Goal: Information Seeking & Learning: Find specific fact

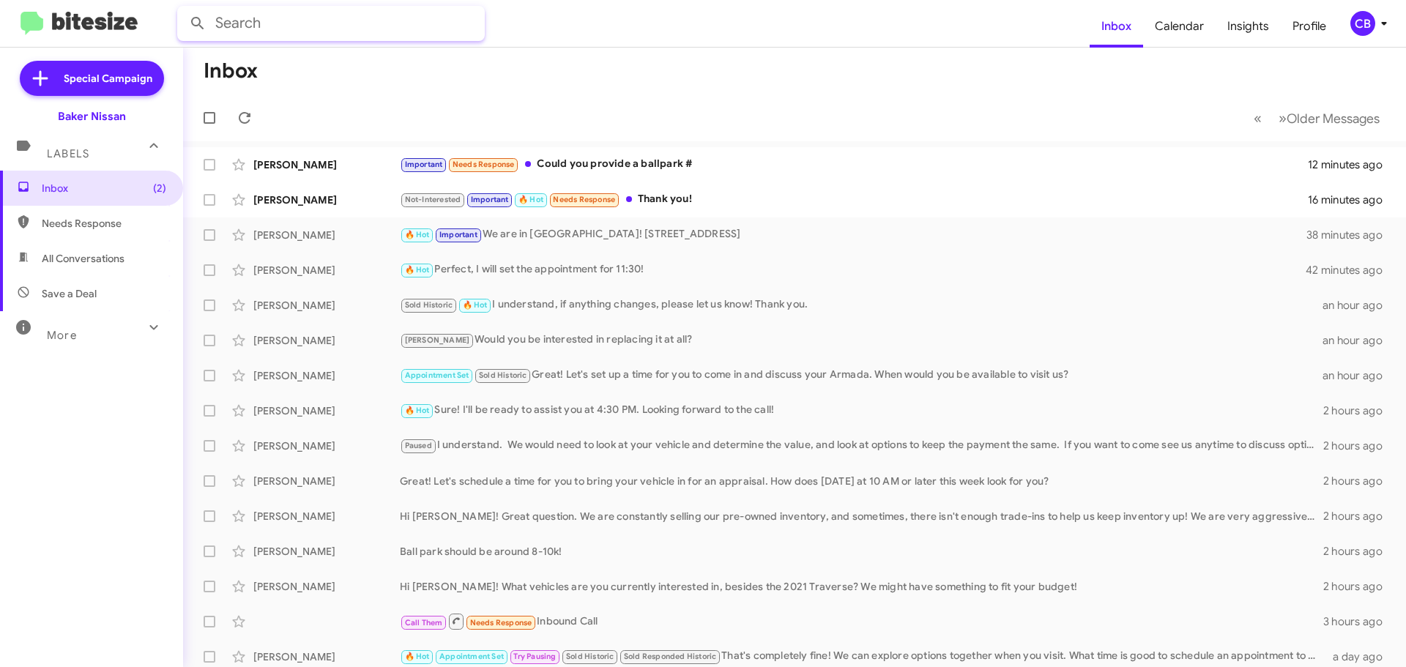
paste input "[PHONE_NUMBER]"
click at [293, 18] on input "text" at bounding box center [331, 23] width 308 height 35
click at [183, 9] on button at bounding box center [197, 23] width 29 height 29
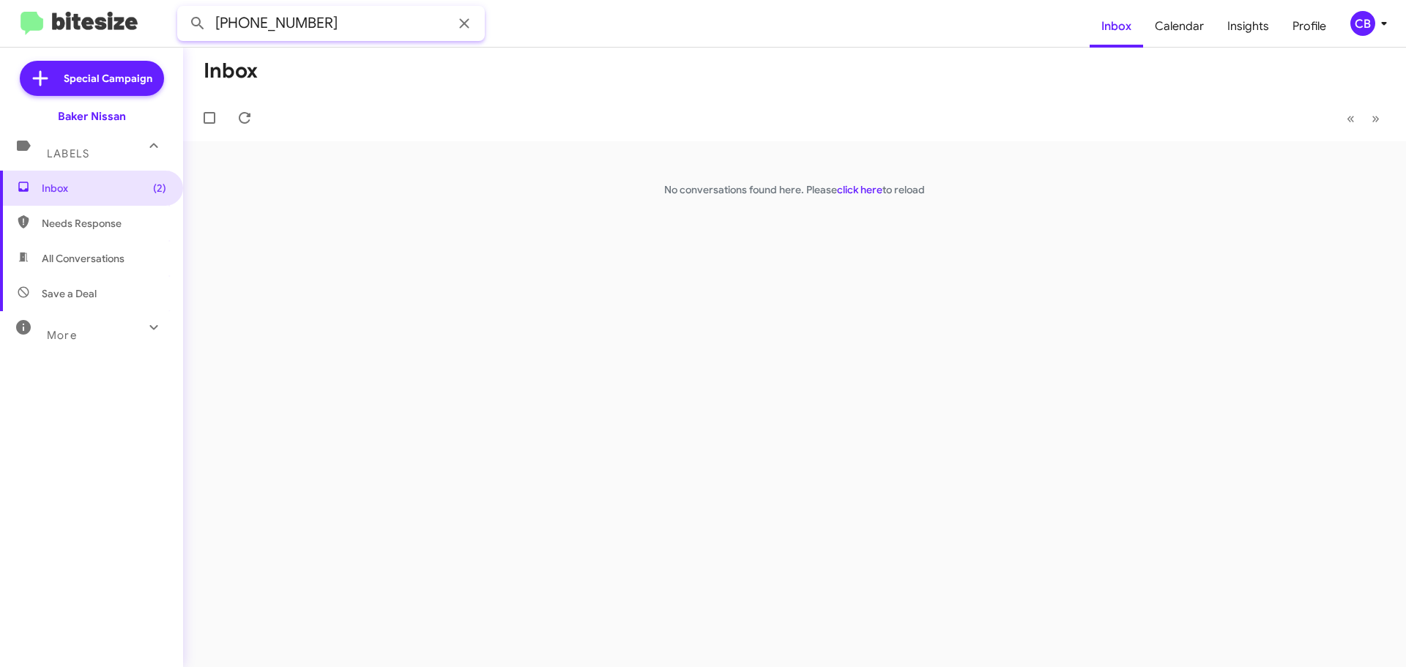
click at [254, 27] on input "[PHONE_NUMBER]" at bounding box center [331, 23] width 308 height 35
click at [250, 27] on input "[PHONE_NUMBER]" at bounding box center [331, 23] width 308 height 35
click at [270, 21] on input "(713538-3798" at bounding box center [331, 23] width 308 height 35
click at [223, 22] on input "(7135383798" at bounding box center [331, 23] width 308 height 35
type input "7135383798"
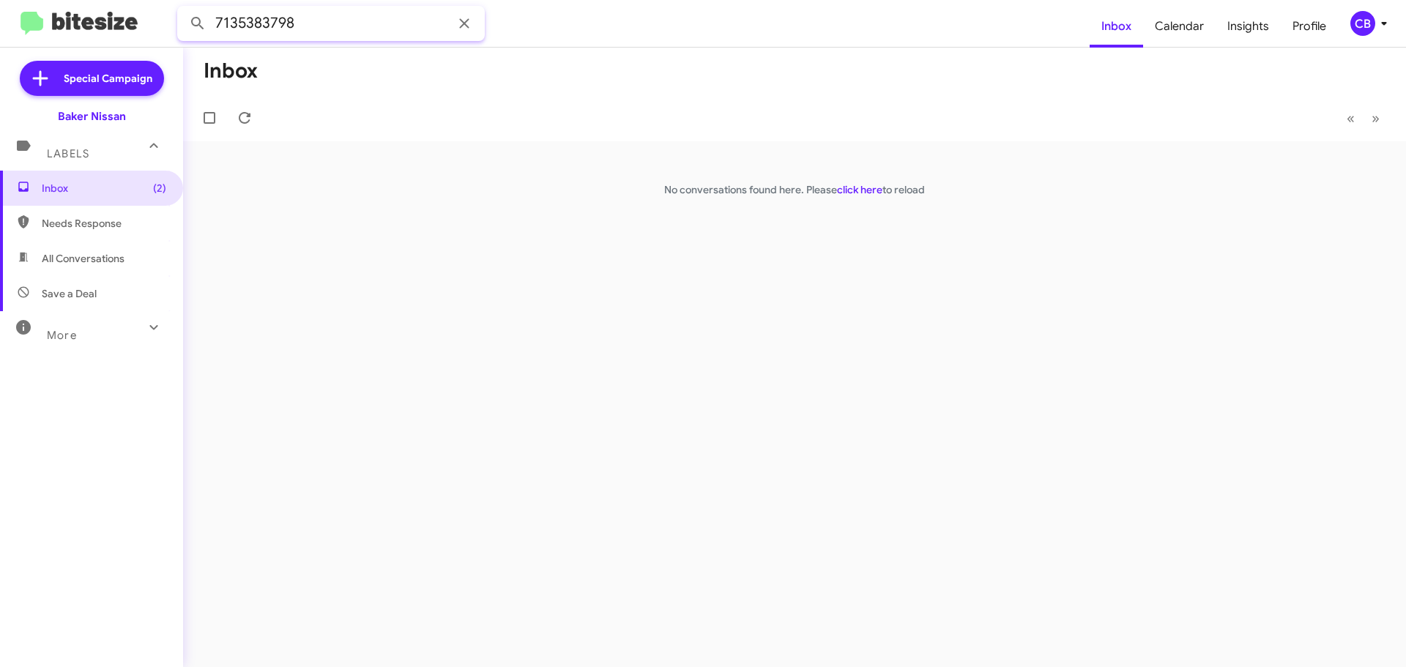
click at [183, 9] on button at bounding box center [197, 23] width 29 height 29
click at [368, 167] on div "Call Them Needs Response Inbound Call 3 hours ago" at bounding box center [795, 164] width 1200 height 29
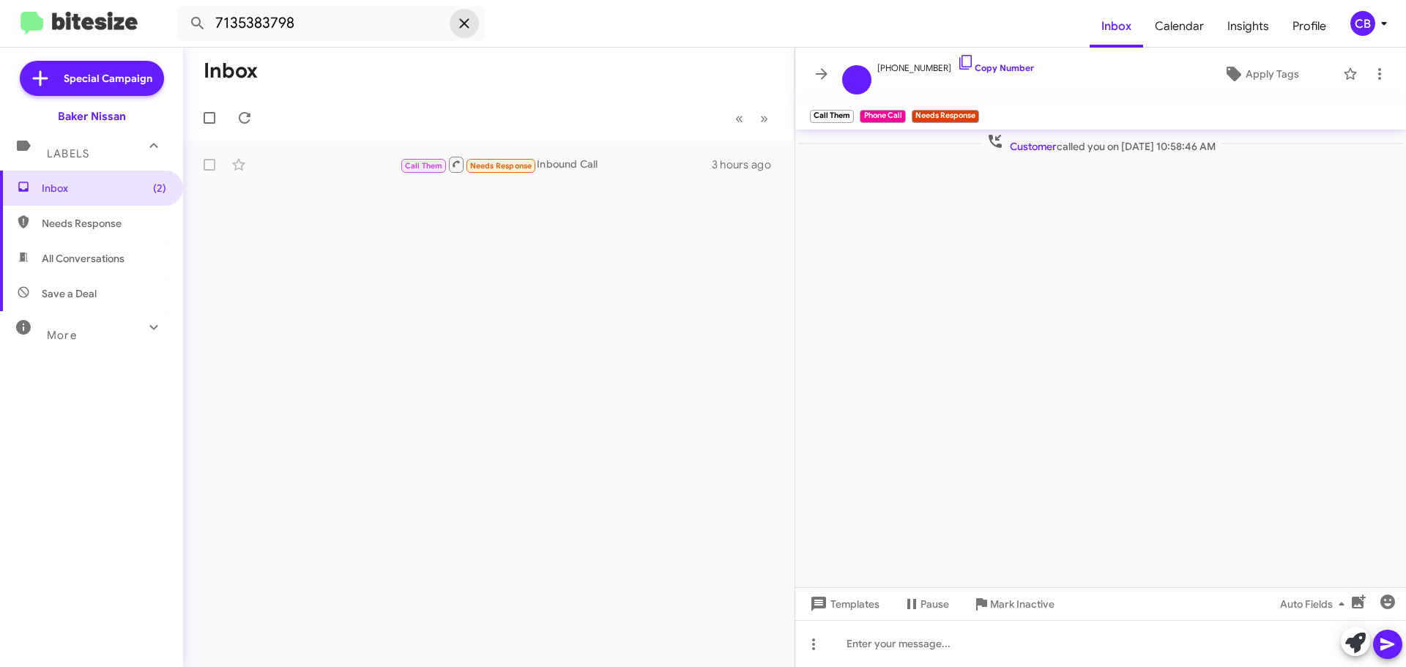
click at [467, 23] on icon at bounding box center [465, 24] width 18 height 18
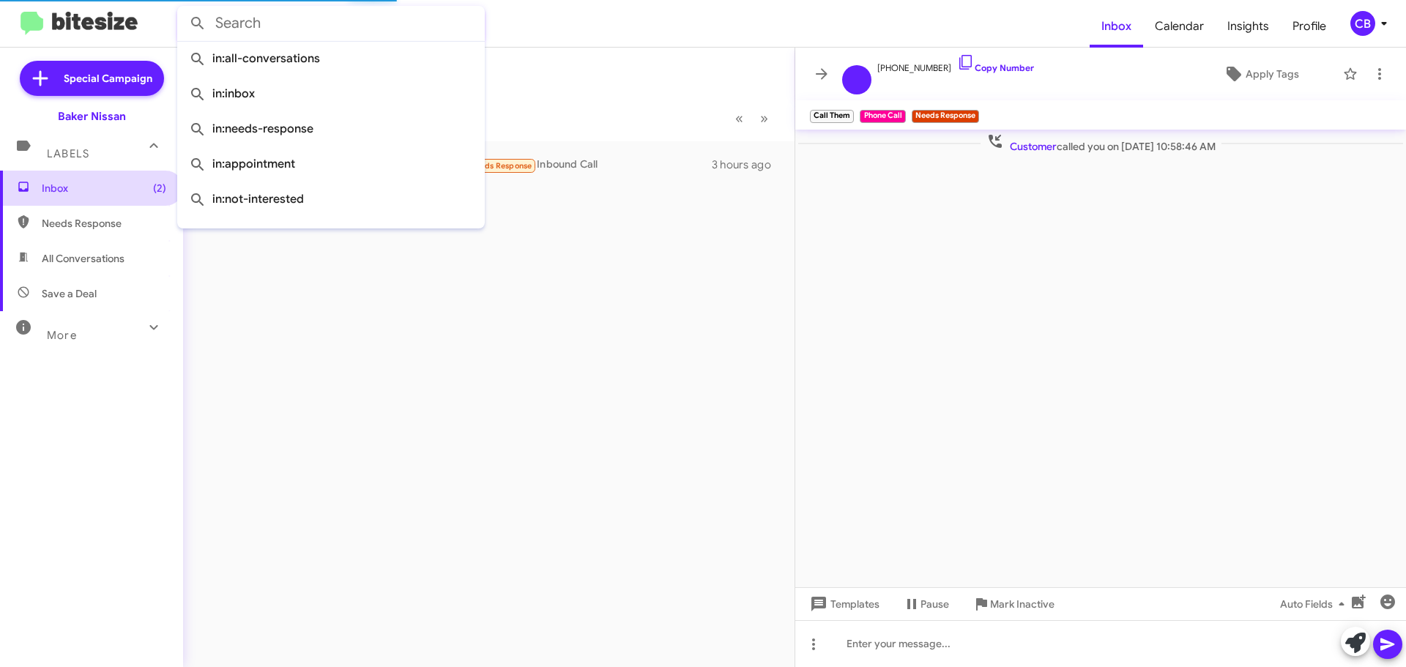
click at [62, 187] on span "Inbox (2)" at bounding box center [104, 188] width 124 height 15
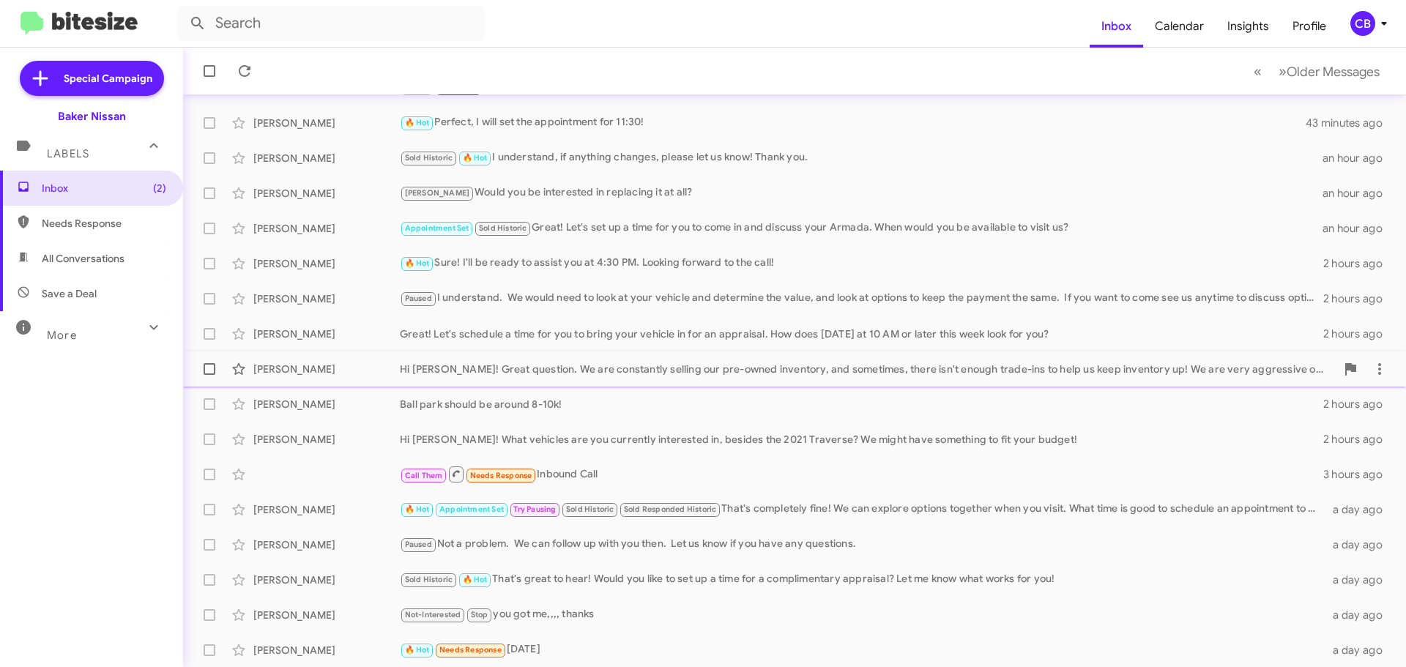
scroll to position [183, 0]
